Goal: Transaction & Acquisition: Obtain resource

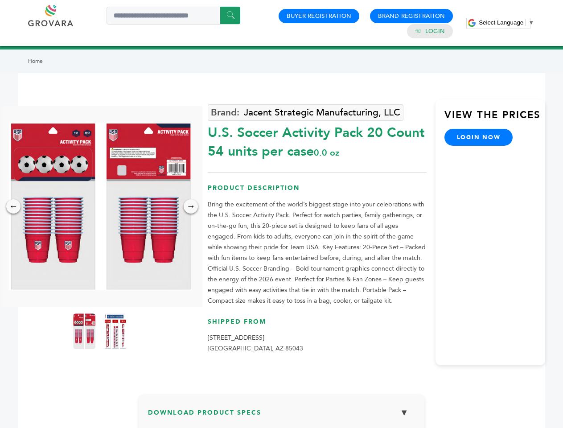
click at [506, 22] on span "Select Language" at bounding box center [501, 22] width 45 height 7
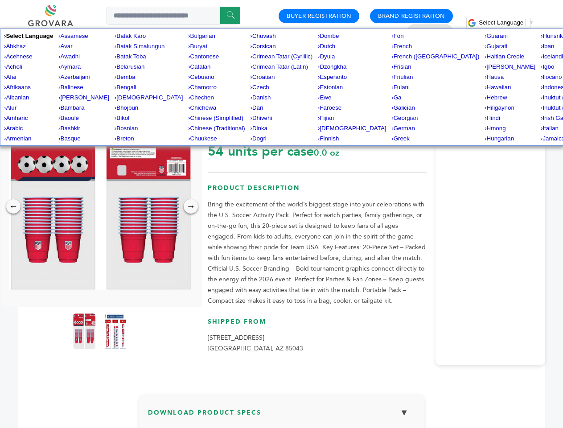
click at [100, 206] on img at bounding box center [100, 207] width 182 height 168
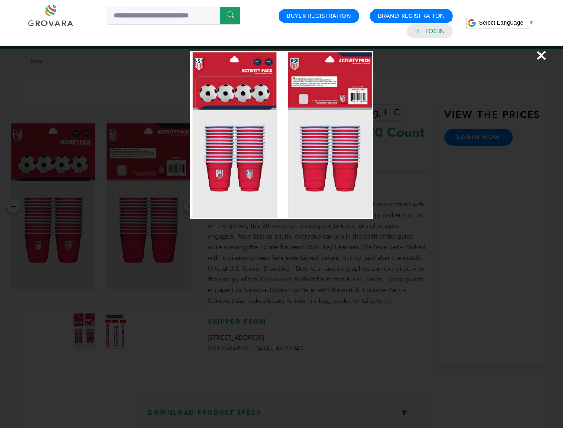
click at [13, 206] on div "×" at bounding box center [281, 214] width 563 height 428
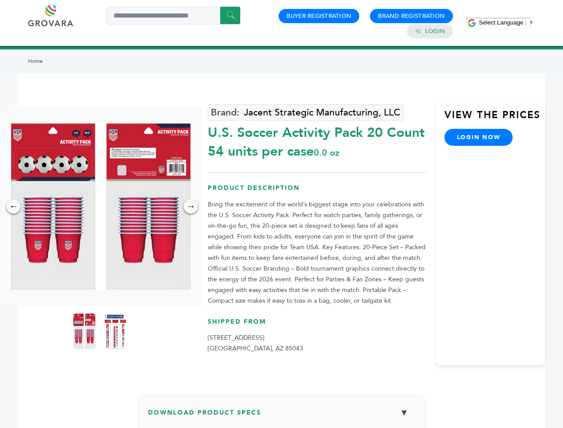
click at [191, 206] on div "→" at bounding box center [191, 206] width 14 height 14
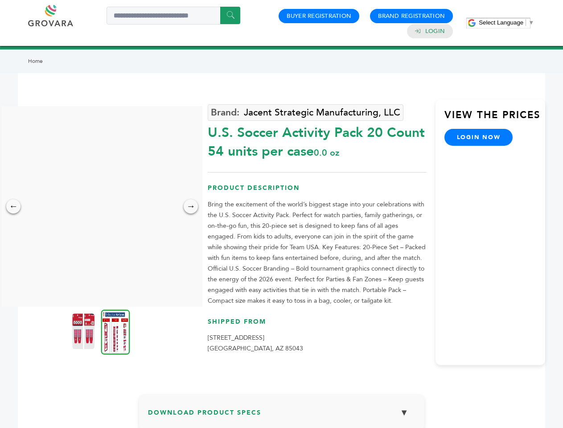
click at [84, 331] on img at bounding box center [83, 331] width 22 height 36
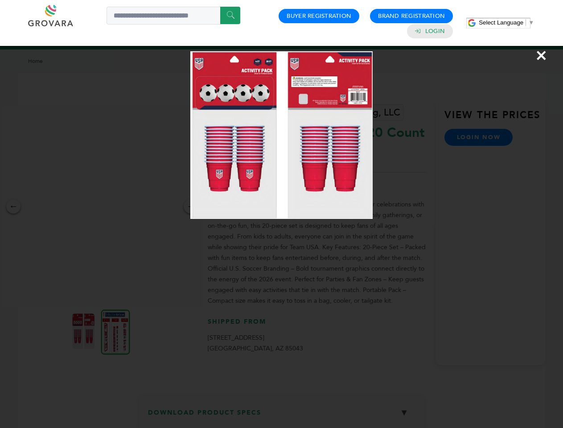
click at [115, 331] on div "×" at bounding box center [281, 214] width 563 height 428
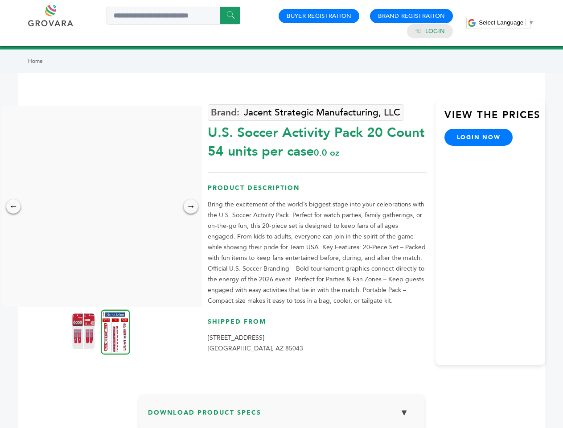
click at [282, 415] on h3 "Download Product Specs ▼" at bounding box center [281, 416] width 267 height 26
